Goal: Task Accomplishment & Management: Manage account settings

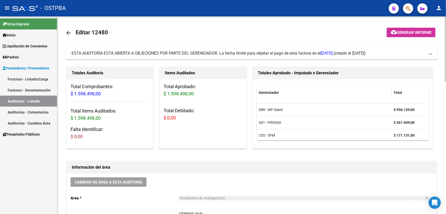
scroll to position [124, 0]
click at [66, 31] on mat-icon "arrow_back" at bounding box center [68, 33] width 6 height 6
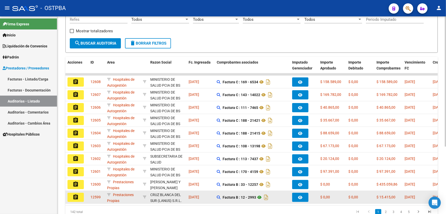
scroll to position [102, 0]
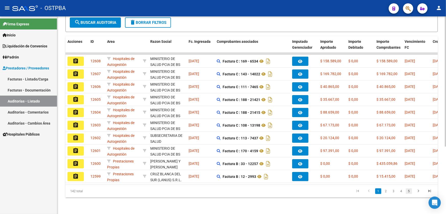
click at [409, 192] on link "5" at bounding box center [409, 191] width 6 height 6
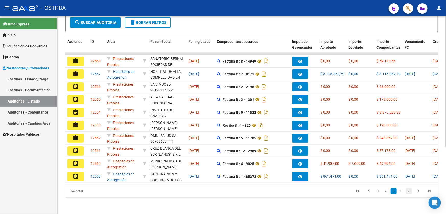
click at [411, 192] on link "7" at bounding box center [409, 191] width 6 height 6
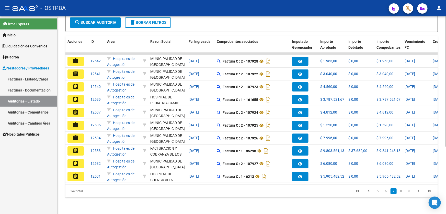
click at [411, 192] on link "9" at bounding box center [409, 191] width 6 height 6
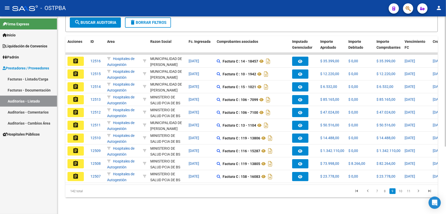
click at [411, 192] on link "11" at bounding box center [409, 191] width 7 height 6
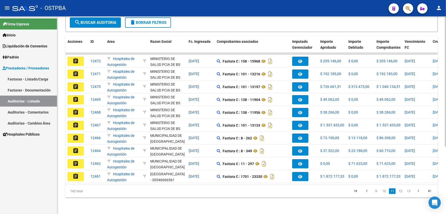
click at [411, 192] on link "13" at bounding box center [409, 191] width 7 height 6
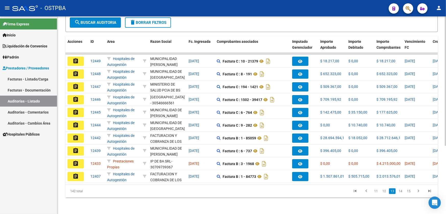
scroll to position [102, 0]
click at [411, 192] on link "15" at bounding box center [409, 191] width 7 height 6
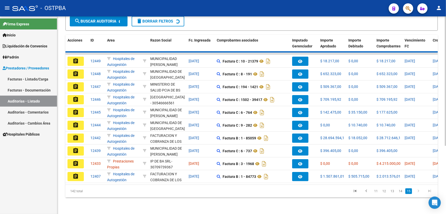
scroll to position [0, 0]
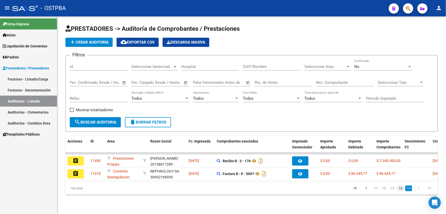
click at [401, 191] on link "14" at bounding box center [400, 188] width 7 height 6
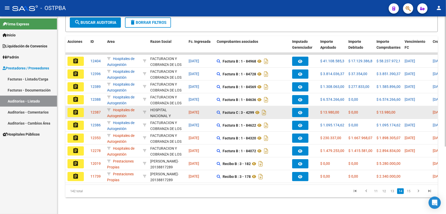
click at [75, 109] on mat-icon "assignment" at bounding box center [76, 112] width 6 height 6
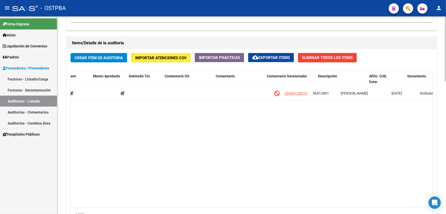
scroll to position [0, 191]
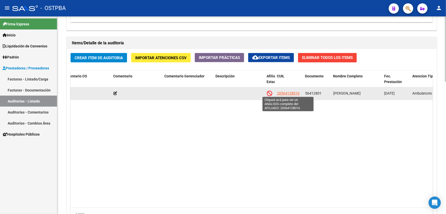
click at [293, 91] on span "20564128016" at bounding box center [288, 93] width 23 height 4
type textarea "20564128016"
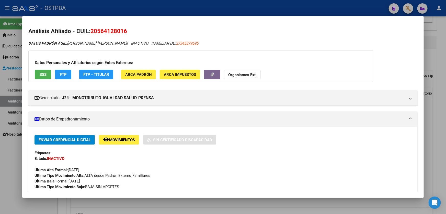
click at [7, 149] on div at bounding box center [223, 107] width 446 height 214
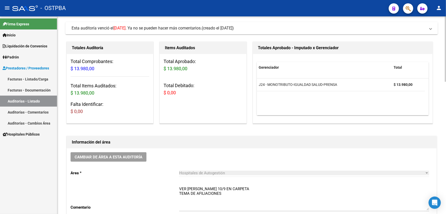
scroll to position [0, 0]
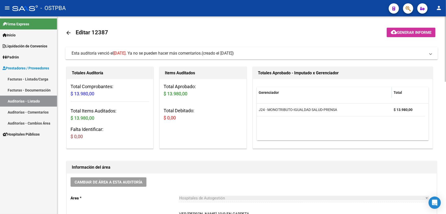
click at [70, 31] on mat-icon "arrow_back" at bounding box center [68, 33] width 6 height 6
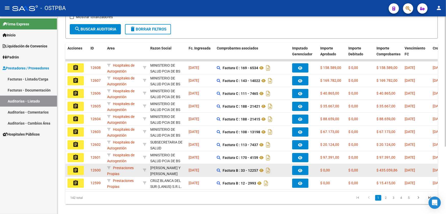
scroll to position [102, 0]
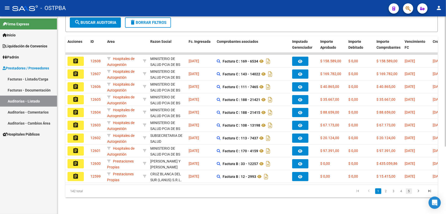
click at [409, 190] on link "5" at bounding box center [409, 191] width 6 height 6
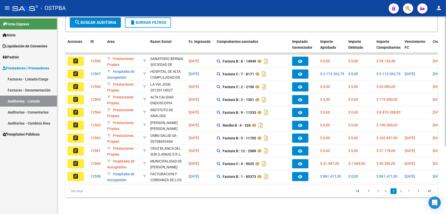
click at [409, 190] on link "7" at bounding box center [409, 191] width 6 height 6
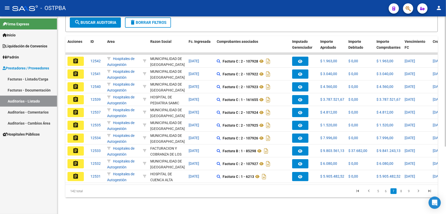
click at [409, 190] on link "9" at bounding box center [409, 191] width 6 height 6
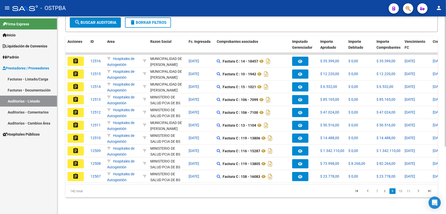
click at [409, 190] on link "11" at bounding box center [409, 191] width 7 height 6
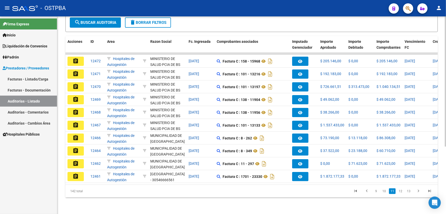
click at [409, 190] on link "13" at bounding box center [409, 191] width 7 height 6
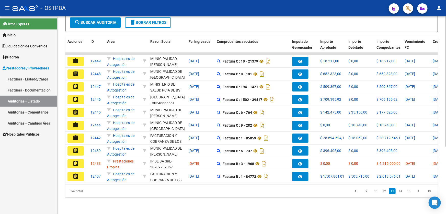
click at [409, 190] on link "15" at bounding box center [409, 191] width 7 height 6
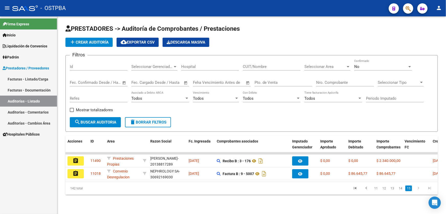
scroll to position [0, 0]
click at [400, 191] on link "14" at bounding box center [400, 188] width 7 height 6
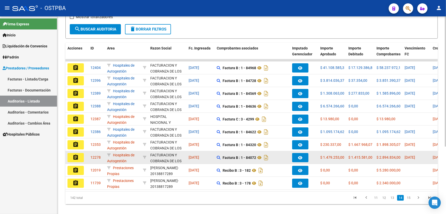
click at [75, 155] on mat-icon "assignment" at bounding box center [76, 157] width 6 height 6
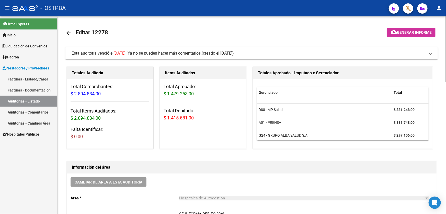
click at [66, 31] on mat-icon "arrow_back" at bounding box center [68, 33] width 6 height 6
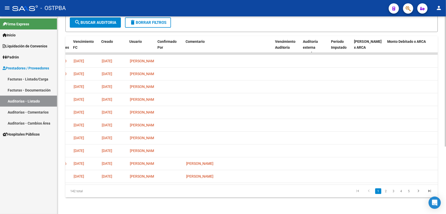
scroll to position [0, 343]
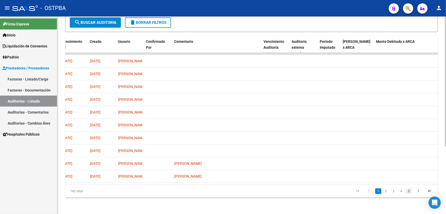
click at [409, 191] on link "5" at bounding box center [409, 191] width 6 height 6
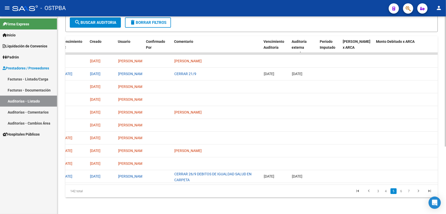
click at [409, 191] on link "7" at bounding box center [409, 191] width 6 height 6
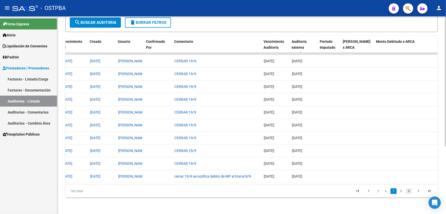
click at [409, 191] on div "142 total 5 6 7 8 9" at bounding box center [251, 190] width 373 height 13
click at [409, 191] on link "9" at bounding box center [409, 191] width 6 height 6
click at [409, 191] on div "142 total 7 8 9 10 11" at bounding box center [251, 190] width 373 height 13
click at [409, 191] on link "11" at bounding box center [409, 191] width 7 height 6
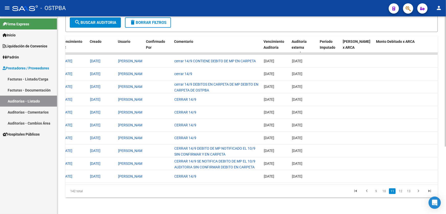
click at [409, 191] on link "13" at bounding box center [409, 191] width 7 height 6
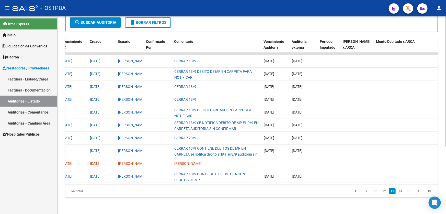
click at [409, 191] on link "15" at bounding box center [409, 191] width 7 height 6
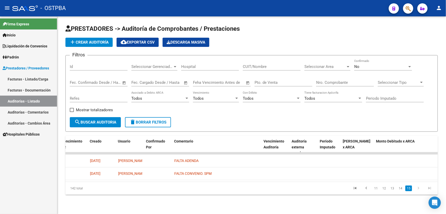
scroll to position [0, 0]
click at [402, 191] on link "14" at bounding box center [400, 188] width 7 height 6
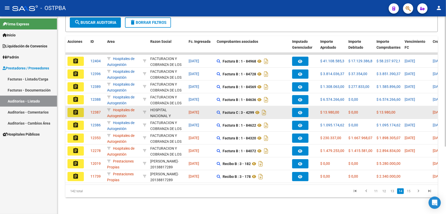
click at [75, 109] on mat-icon "assignment" at bounding box center [76, 112] width 6 height 6
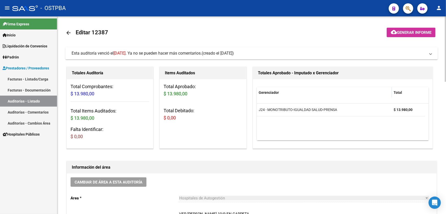
click at [177, 36] on mat-toolbar-row "arrow_back Editar 12387" at bounding box center [210, 33] width 291 height 16
click at [66, 31] on mat-icon "arrow_back" at bounding box center [68, 33] width 6 height 6
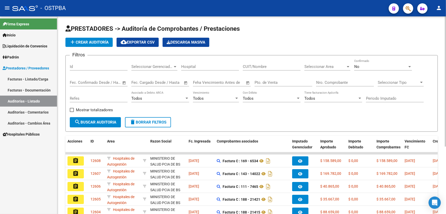
scroll to position [102, 0]
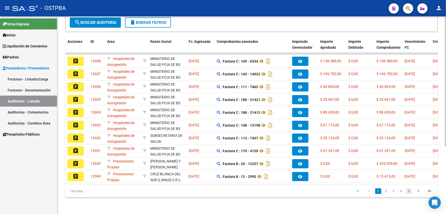
click at [408, 191] on link "5" at bounding box center [409, 191] width 6 height 6
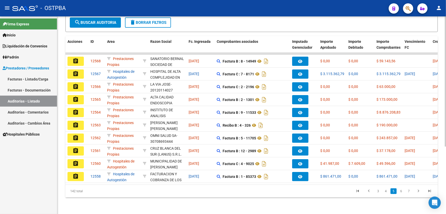
click at [408, 191] on link "7" at bounding box center [409, 191] width 6 height 6
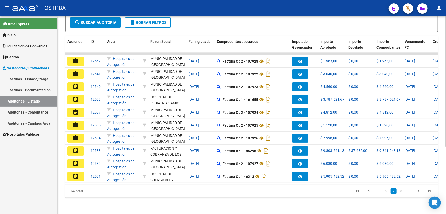
click at [408, 191] on link "9" at bounding box center [409, 191] width 6 height 6
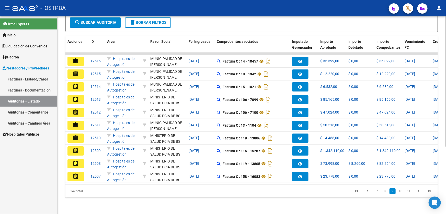
click at [408, 191] on link "11" at bounding box center [409, 191] width 7 height 6
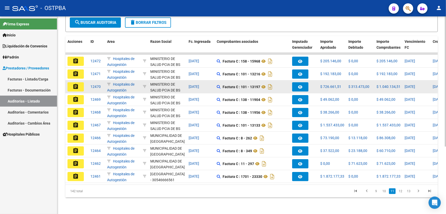
click at [76, 83] on mat-icon "assignment" at bounding box center [76, 86] width 6 height 6
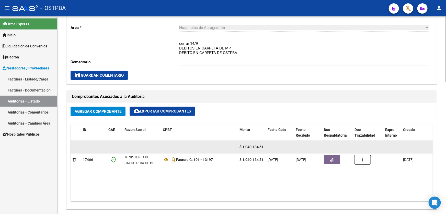
scroll to position [232, 0]
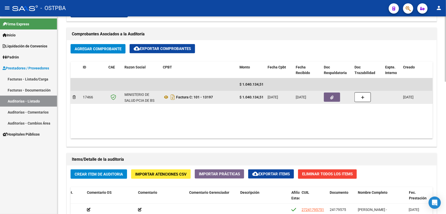
click at [331, 96] on icon "button" at bounding box center [332, 97] width 3 height 4
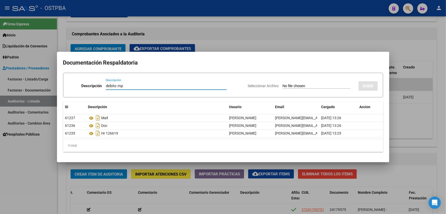
type input "debito mp"
click at [294, 85] on input "Seleccionar Archivo" at bounding box center [317, 86] width 68 height 5
type input "C:\fakepath\debito 12470 mp salud.pdf"
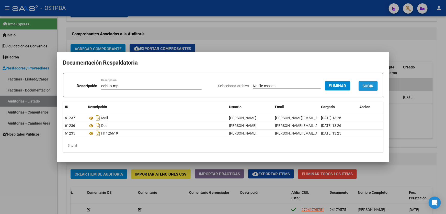
click at [369, 87] on span "SUBIR" at bounding box center [368, 86] width 11 height 5
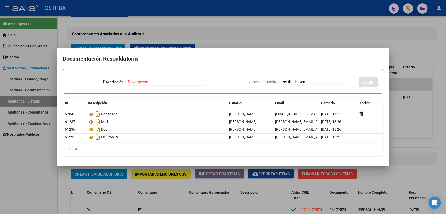
click at [228, 37] on div at bounding box center [223, 107] width 446 height 214
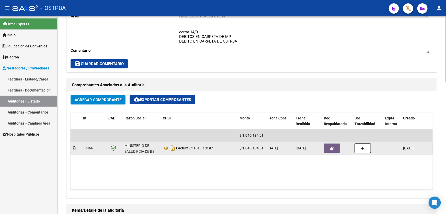
scroll to position [209, 0]
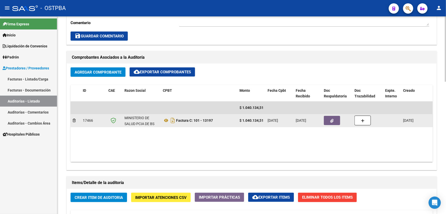
click at [332, 115] on datatable-body-cell at bounding box center [337, 120] width 31 height 13
click at [331, 119] on icon "button" at bounding box center [332, 121] width 3 height 4
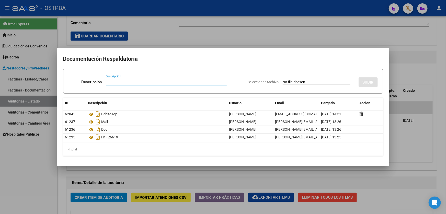
click at [159, 38] on div at bounding box center [223, 107] width 446 height 214
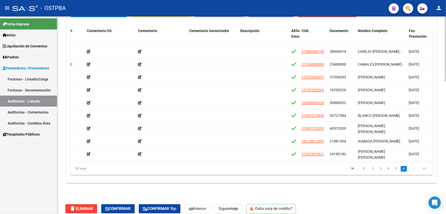
scroll to position [399, 0]
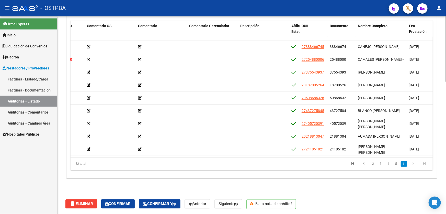
click at [141, 153] on datatable-body "54201 D88 - MP Salud $ 18.770,00 $ 18.770,00 $ 0,00 27388466745 38846674 CANEJO…" at bounding box center [252, 97] width 362 height 120
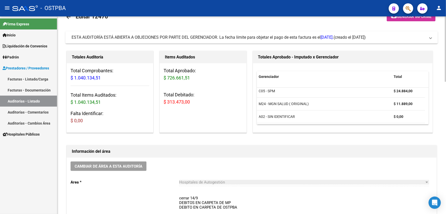
scroll to position [0, 0]
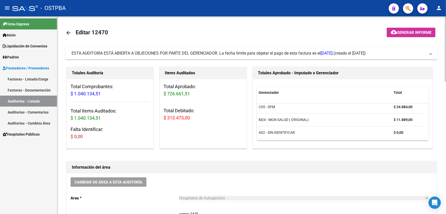
click at [93, 98] on div "Total Comprobantes: $ 1.040.134,51 Total Items Auditados: $ 1.040.134,51 Falta …" at bounding box center [110, 113] width 86 height 69
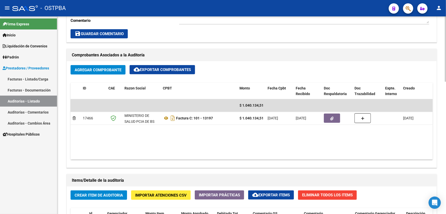
scroll to position [279, 0]
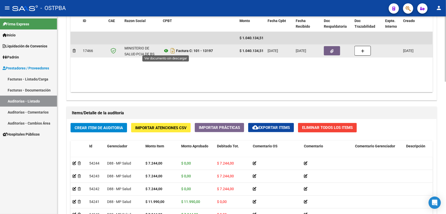
click at [166, 49] on icon at bounding box center [166, 51] width 7 height 6
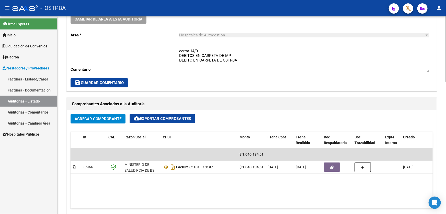
scroll to position [116, 0]
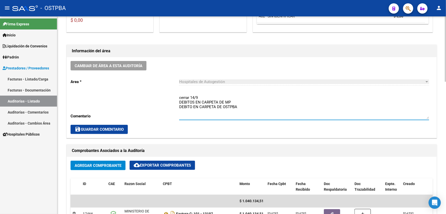
click at [205, 97] on textarea "cerrar 14/9 DEBITOS EN CARPETA DE MP DEBITO EN CARPETA DE OSTPBA" at bounding box center [304, 107] width 250 height 24
click at [230, 106] on textarea "cerrar 14/9 SE NOTIFICAN DEBITOS A HTAL EL 12/9 DEBITOS DE MP DEBITOS DE OSTPBA" at bounding box center [304, 107] width 250 height 24
type textarea "cerrar 14/9 SE NOTIFICAN DEBITOS A HTAL EL 12/9 DEBITOS DE MP DEBITOS DE OSTPBA"
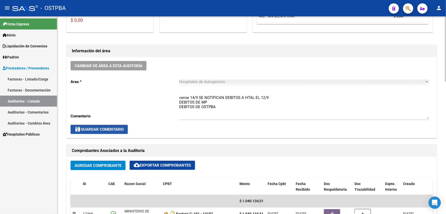
click at [98, 128] on span "save Guardar Comentario" at bounding box center [99, 129] width 49 height 5
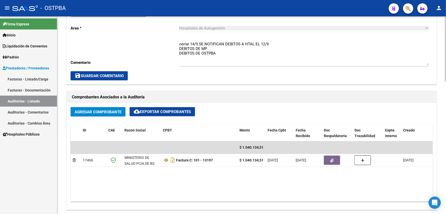
scroll to position [209, 0]
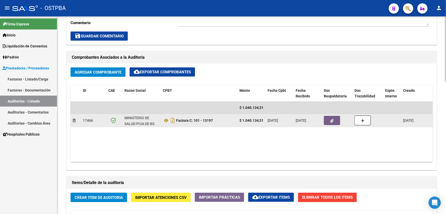
click at [330, 120] on button "button" at bounding box center [332, 120] width 16 height 9
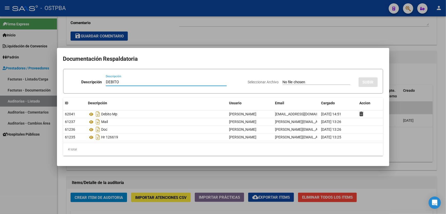
type input "DEBITO"
click at [291, 81] on input "Seleccionar Archivo" at bounding box center [317, 82] width 68 height 5
type input "C:\fakepath\DEBITO ADMINISTRATIVO.pdf"
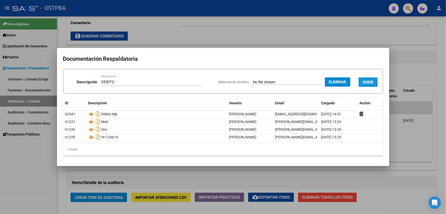
click at [367, 81] on span "SUBIR" at bounding box center [368, 82] width 11 height 5
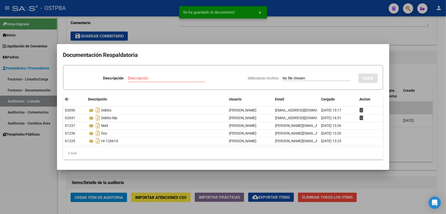
click at [296, 31] on div at bounding box center [223, 107] width 446 height 214
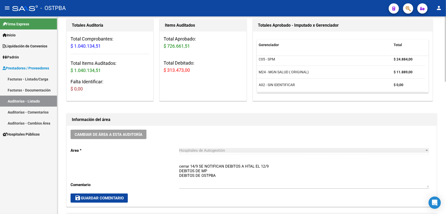
scroll to position [0, 0]
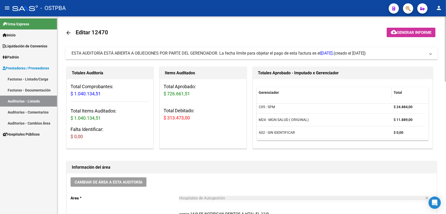
click at [66, 32] on mat-icon "arrow_back" at bounding box center [68, 33] width 6 height 6
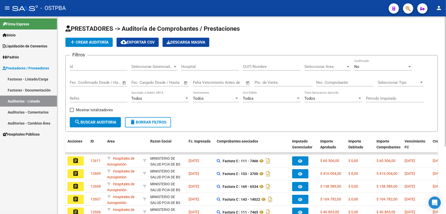
click at [329, 82] on input "Nro. Comprobante" at bounding box center [345, 82] width 58 height 5
type input "11488"
click at [364, 65] on div "No" at bounding box center [380, 66] width 53 height 5
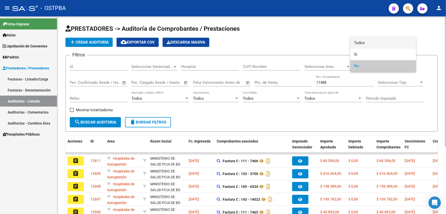
click at [368, 43] on span "Todos" at bounding box center [383, 43] width 58 height 12
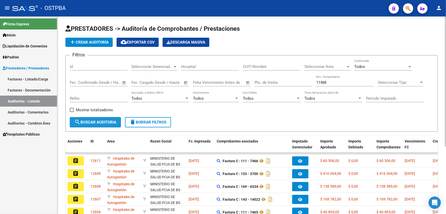
click at [95, 121] on span "search Buscar Auditoria" at bounding box center [95, 122] width 42 height 5
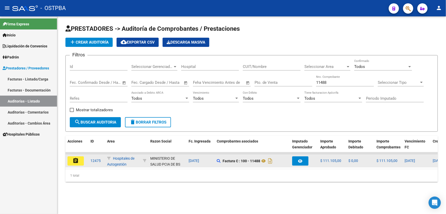
click at [73, 158] on mat-icon "assignment" at bounding box center [76, 160] width 6 height 6
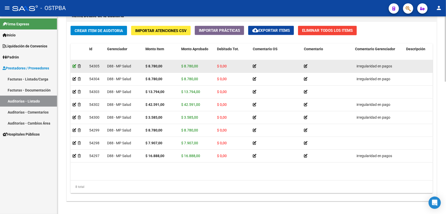
click at [74, 66] on icon at bounding box center [75, 66] width 4 height 4
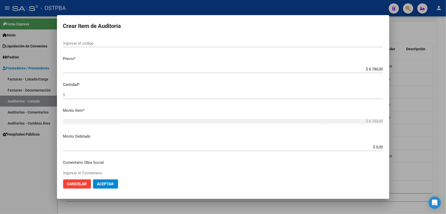
scroll to position [103, 0]
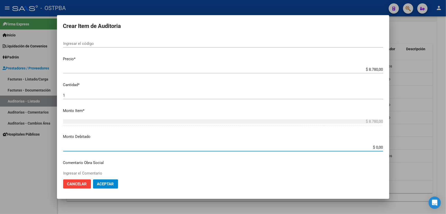
click at [380, 146] on input "$ 0,00" at bounding box center [223, 147] width 320 height 5
type input "$ 8.780,00"
click at [112, 185] on span "Aceptar" at bounding box center [105, 183] width 17 height 5
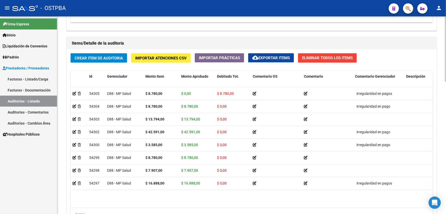
scroll to position [349, 0]
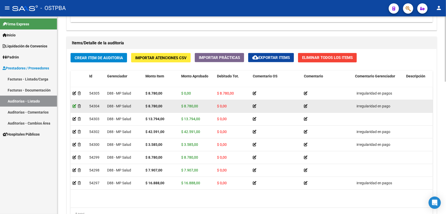
click at [74, 105] on icon at bounding box center [75, 106] width 4 height 4
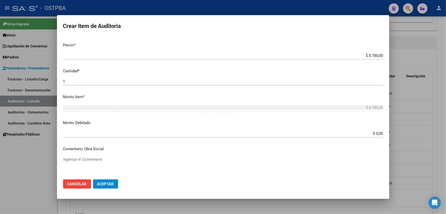
scroll to position [116, 0]
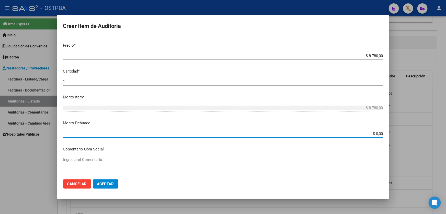
click at [379, 132] on input "$ 0,00" at bounding box center [223, 133] width 320 height 5
type input "$ 8.780,00"
click at [225, 158] on textarea "Ingresar el Comentario" at bounding box center [223, 169] width 320 height 24
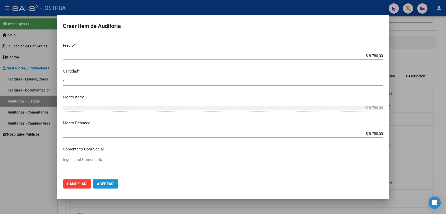
click at [107, 181] on button "Aceptar" at bounding box center [105, 183] width 25 height 9
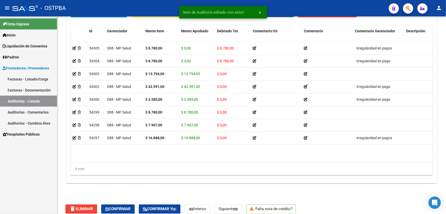
scroll to position [395, 0]
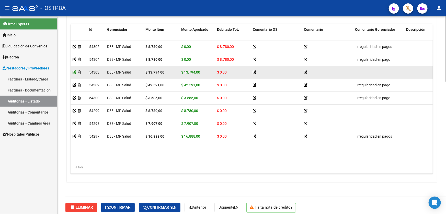
click at [75, 72] on icon at bounding box center [75, 72] width 4 height 4
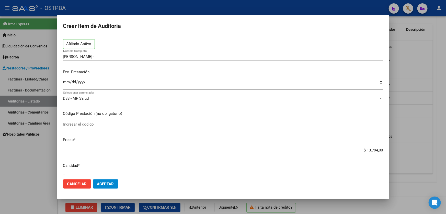
scroll to position [116, 0]
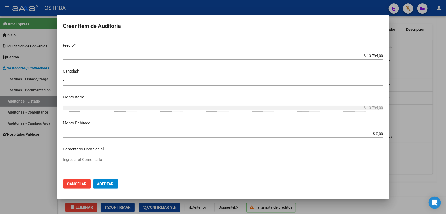
click at [379, 132] on input "$ 0,00" at bounding box center [223, 133] width 320 height 5
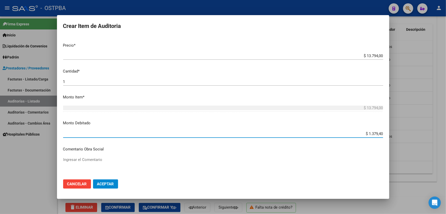
type input "$ 13.794,00"
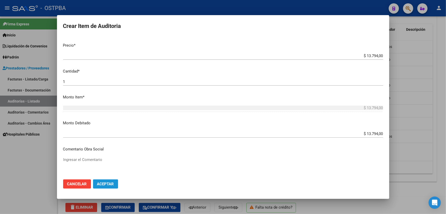
click at [110, 183] on span "Aceptar" at bounding box center [105, 183] width 17 height 5
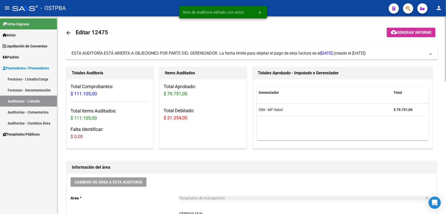
click at [68, 32] on mat-icon "arrow_back" at bounding box center [68, 33] width 6 height 6
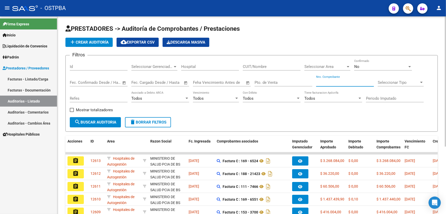
click at [338, 82] on input "Nro. Comprobante" at bounding box center [345, 82] width 58 height 5
click at [365, 67] on div "No" at bounding box center [380, 66] width 53 height 5
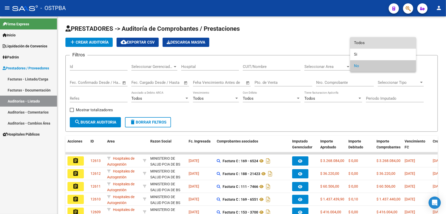
click at [370, 42] on span "Todos" at bounding box center [383, 43] width 58 height 12
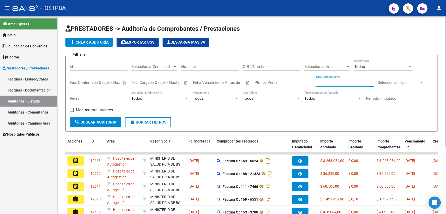
click at [338, 81] on input "Nro. Comprobante" at bounding box center [345, 82] width 58 height 5
type input "11488"
click at [90, 120] on span "search Buscar Auditoria" at bounding box center [95, 122] width 42 height 5
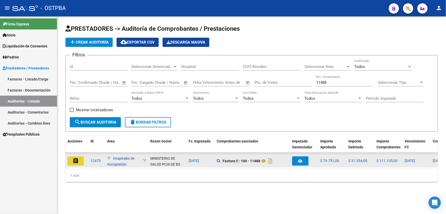
click at [76, 158] on mat-icon "assignment" at bounding box center [76, 160] width 6 height 6
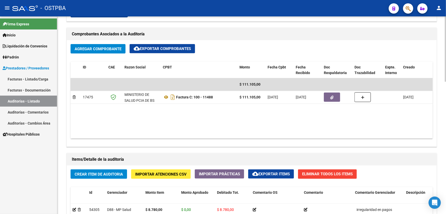
scroll to position [349, 0]
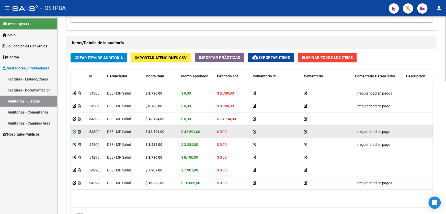
click at [74, 131] on icon at bounding box center [75, 132] width 4 height 4
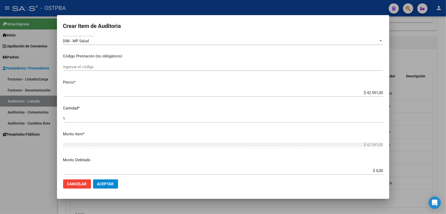
scroll to position [93, 0]
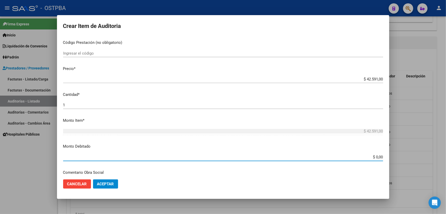
click at [379, 155] on input "$ 0,00" at bounding box center [223, 156] width 320 height 5
type input "$ 42.591,00"
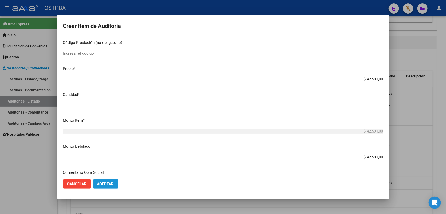
click at [105, 182] on span "Aceptar" at bounding box center [105, 183] width 17 height 5
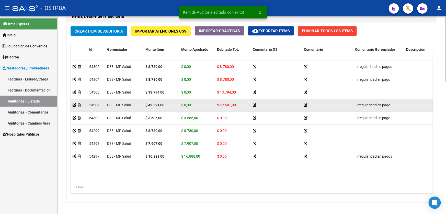
scroll to position [399, 0]
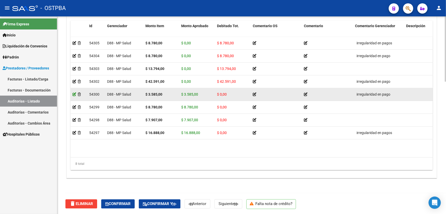
click at [74, 94] on icon at bounding box center [75, 94] width 4 height 4
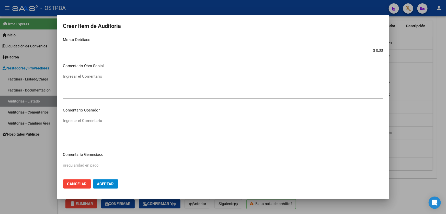
scroll to position [163, 0]
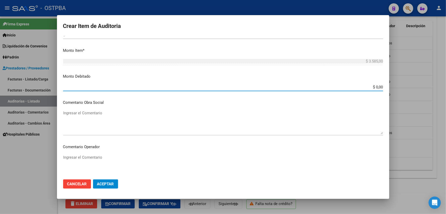
click at [380, 86] on input "$ 0,00" at bounding box center [223, 87] width 320 height 5
type input "$ 3.585,00"
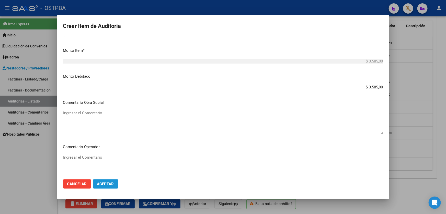
click at [104, 184] on span "Aceptar" at bounding box center [105, 183] width 17 height 5
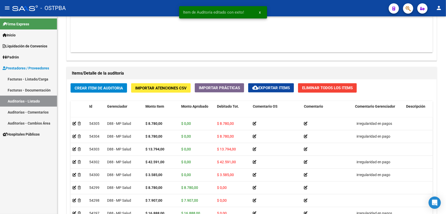
scroll to position [372, 0]
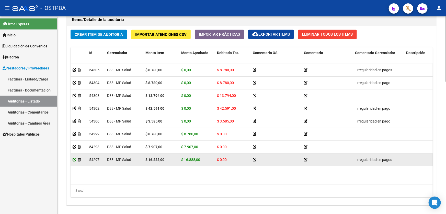
click at [74, 158] on icon at bounding box center [75, 160] width 4 height 4
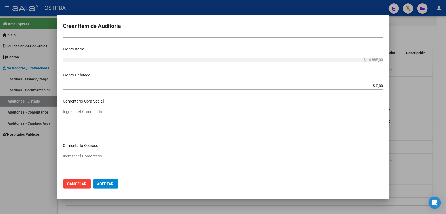
scroll to position [139, 0]
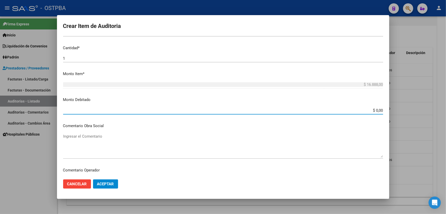
click at [379, 109] on input "$ 0,00" at bounding box center [223, 110] width 320 height 5
type input "$ 16.888,00"
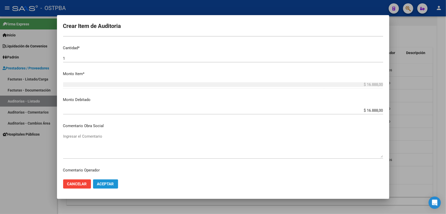
click at [106, 184] on span "Aceptar" at bounding box center [105, 183] width 17 height 5
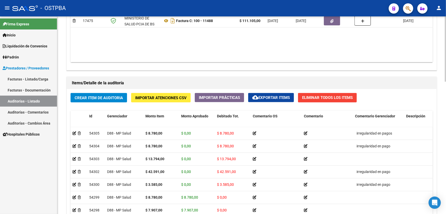
scroll to position [329, 0]
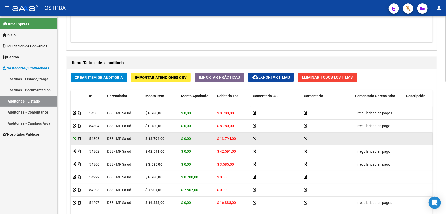
click at [75, 138] on icon at bounding box center [75, 139] width 4 height 4
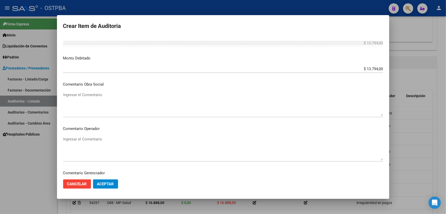
scroll to position [186, 0]
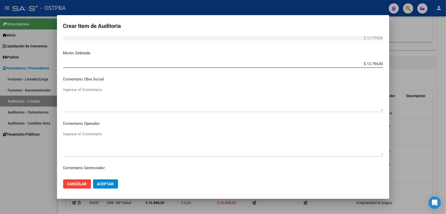
click at [375, 63] on input "$ 13.794,00" at bounding box center [223, 63] width 320 height 5
type input "$ 0,00"
click at [166, 97] on textarea "Ingresar el Comentario" at bounding box center [223, 99] width 320 height 24
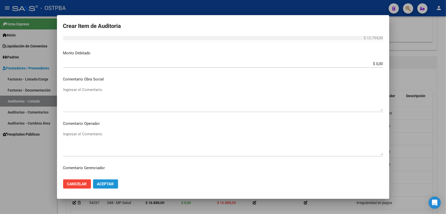
click at [103, 184] on span "Aceptar" at bounding box center [105, 183] width 17 height 5
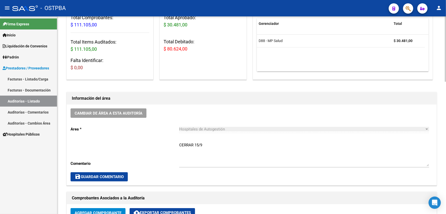
scroll to position [93, 0]
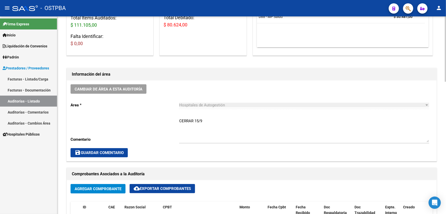
click at [205, 118] on textarea "CERRAR 15/9" at bounding box center [304, 130] width 250 height 24
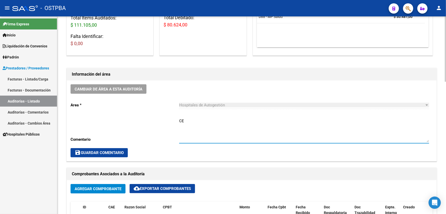
type textarea "C"
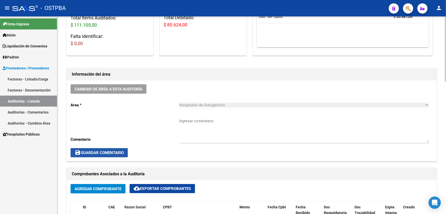
click at [82, 152] on span "save Guardar Comentario" at bounding box center [99, 152] width 49 height 5
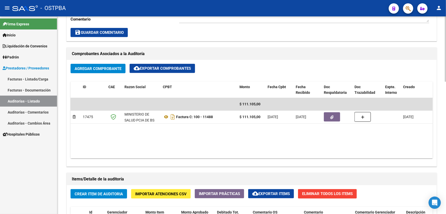
scroll to position [256, 0]
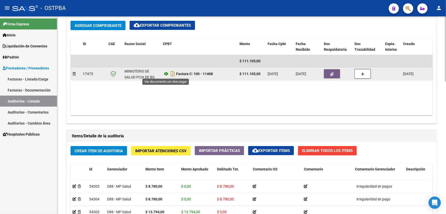
click at [167, 72] on icon at bounding box center [166, 74] width 7 height 6
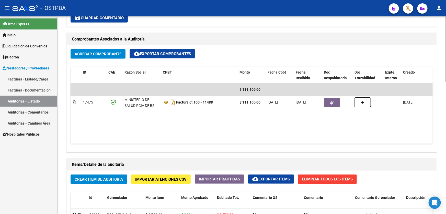
scroll to position [259, 0]
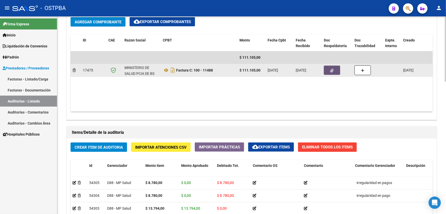
click at [333, 68] on span "button" at bounding box center [332, 70] width 3 height 5
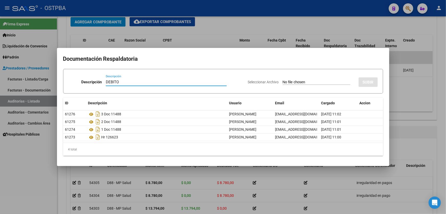
type input "DEBITO"
click at [283, 81] on input "Seleccionar Archivo" at bounding box center [317, 82] width 68 height 5
type input "C:\fakepath\DEBITO MP 12475.pdf"
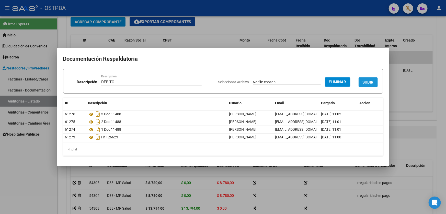
click at [369, 84] on span "SUBIR" at bounding box center [368, 82] width 11 height 5
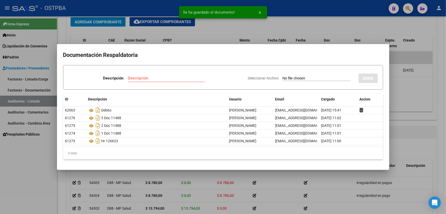
click at [208, 34] on div at bounding box center [223, 107] width 446 height 214
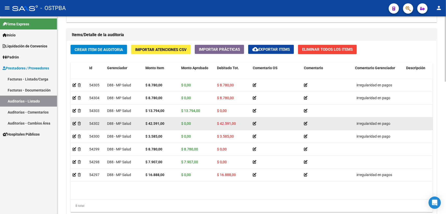
scroll to position [399, 0]
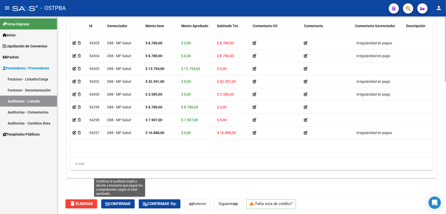
click at [124, 203] on span "Confirmar" at bounding box center [117, 203] width 25 height 5
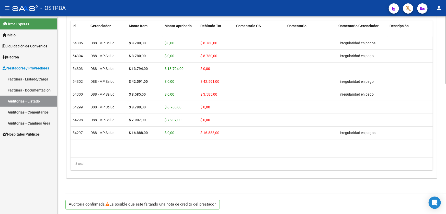
type input "202509"
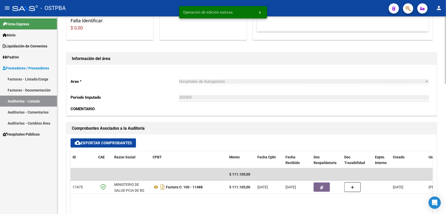
scroll to position [0, 0]
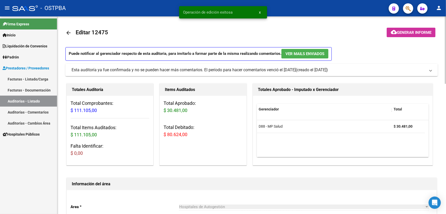
click at [68, 31] on mat-icon "arrow_back" at bounding box center [68, 33] width 6 height 6
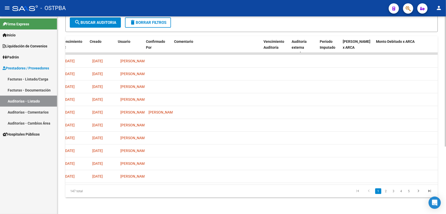
scroll to position [0, 343]
click at [409, 191] on link "5" at bounding box center [409, 191] width 6 height 6
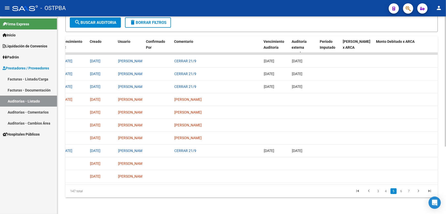
click at [409, 191] on link "7" at bounding box center [409, 191] width 6 height 6
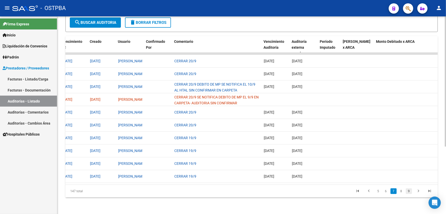
click at [409, 191] on link "9" at bounding box center [409, 191] width 6 height 6
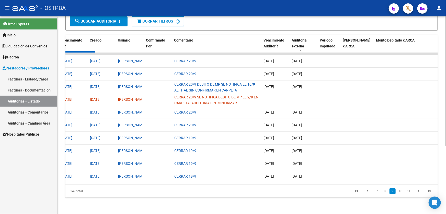
click at [409, 191] on div "147 total 7 8 9 10 11" at bounding box center [251, 190] width 373 height 13
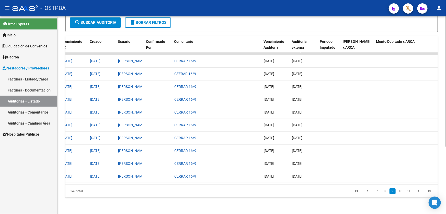
click at [409, 191] on link "11" at bounding box center [409, 191] width 7 height 6
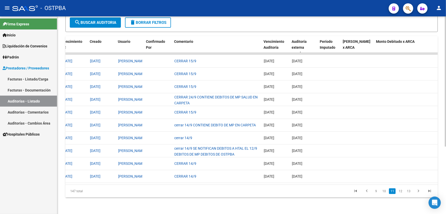
click at [409, 191] on link "13" at bounding box center [409, 191] width 7 height 6
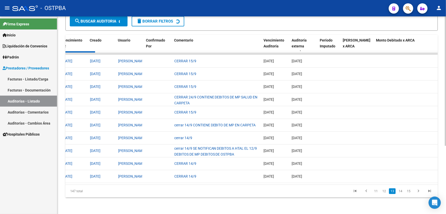
click at [409, 191] on link "15" at bounding box center [409, 191] width 7 height 6
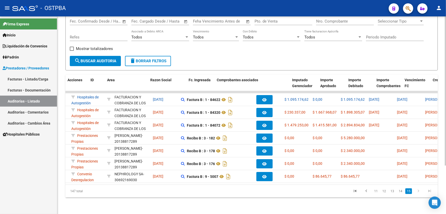
scroll to position [0, 0]
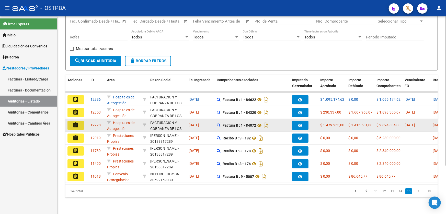
click at [77, 122] on mat-icon "assignment" at bounding box center [76, 125] width 6 height 6
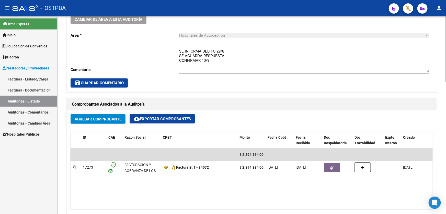
scroll to position [163, 0]
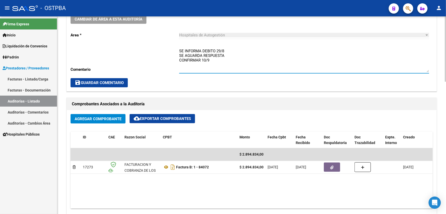
click at [224, 59] on textarea "SE INFORMA DEBITO 29/8 SE AGUARDA RESPUESTA CONFIRMAR 10/9" at bounding box center [304, 60] width 250 height 24
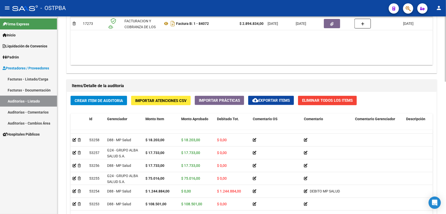
scroll to position [213, 0]
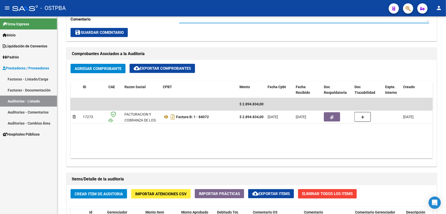
type textarea "SE INFORMA DEBITO 29/8 SE AGUARDA RESPUESTA CONFIRMAR 10/9"
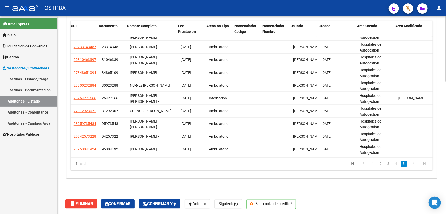
scroll to position [409, 397]
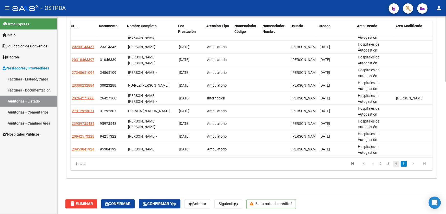
click at [396, 163] on link "4" at bounding box center [396, 164] width 6 height 6
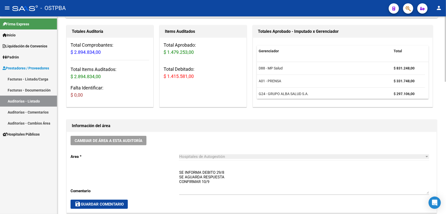
scroll to position [0, 0]
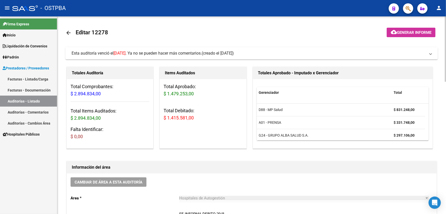
click at [67, 31] on mat-icon "arrow_back" at bounding box center [68, 33] width 6 height 6
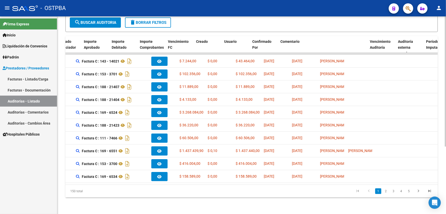
scroll to position [0, 264]
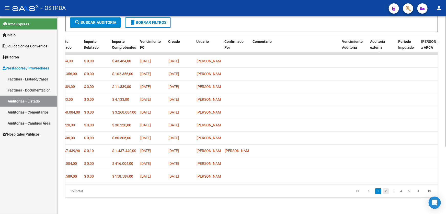
click at [387, 192] on link "2" at bounding box center [386, 191] width 6 height 6
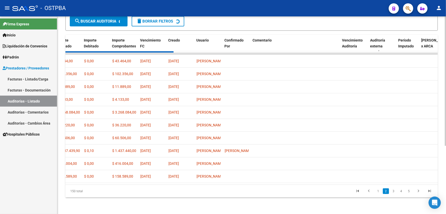
scroll to position [102, 0]
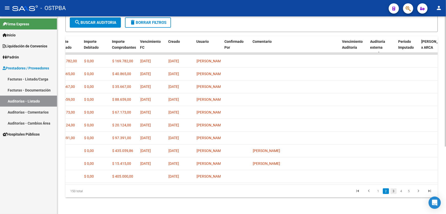
click at [394, 193] on link "3" at bounding box center [394, 191] width 6 height 6
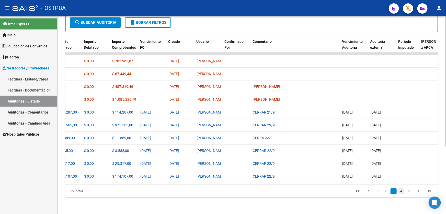
click at [403, 191] on link "4" at bounding box center [401, 191] width 6 height 6
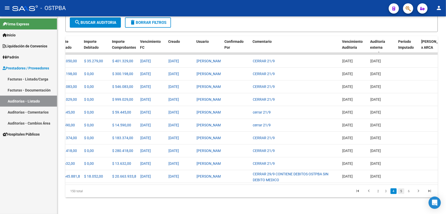
click at [402, 192] on link "5" at bounding box center [401, 191] width 6 height 6
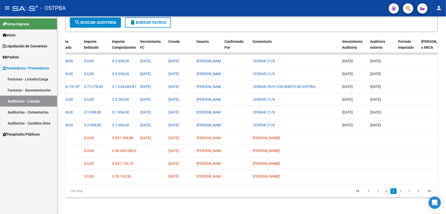
click at [402, 192] on link "6" at bounding box center [401, 191] width 6 height 6
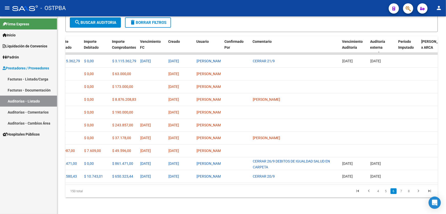
click at [402, 192] on link "7" at bounding box center [401, 191] width 6 height 6
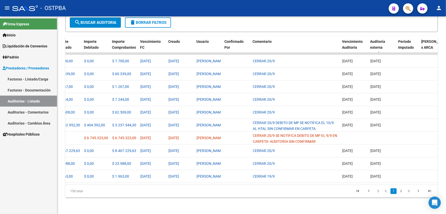
click at [402, 192] on link "8" at bounding box center [401, 191] width 6 height 6
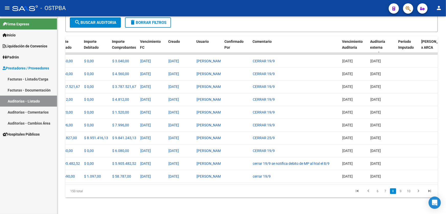
click at [402, 192] on link "9" at bounding box center [401, 191] width 6 height 6
click at [402, 192] on link "10" at bounding box center [400, 191] width 7 height 6
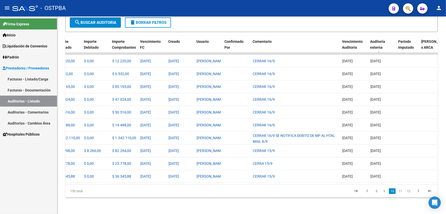
click at [402, 192] on link "11" at bounding box center [400, 191] width 7 height 6
click at [401, 190] on link "12" at bounding box center [400, 191] width 7 height 6
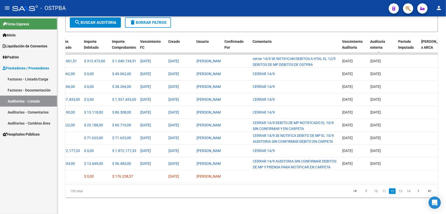
click at [401, 190] on link "13" at bounding box center [400, 191] width 7 height 6
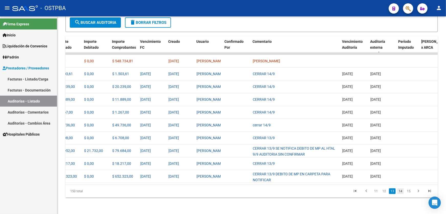
click at [403, 189] on link "14" at bounding box center [400, 191] width 7 height 6
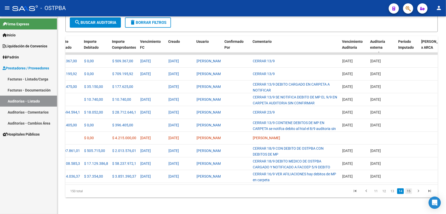
click at [410, 192] on link "15" at bounding box center [409, 191] width 7 height 6
